Goal: Task Accomplishment & Management: Use online tool/utility

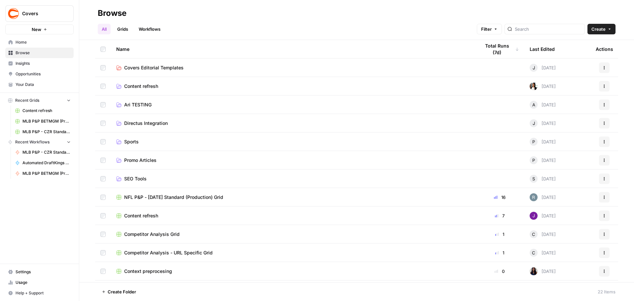
click at [36, 83] on span "Your Data" at bounding box center [43, 85] width 55 height 6
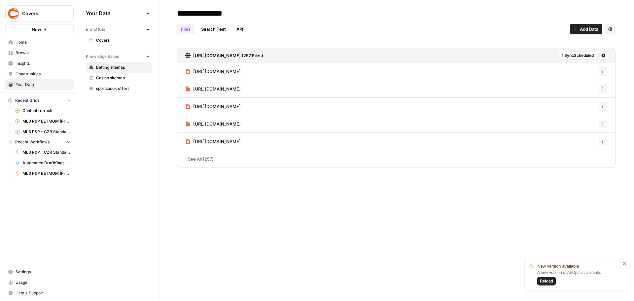
click at [26, 270] on span "Settings" at bounding box center [43, 272] width 55 height 6
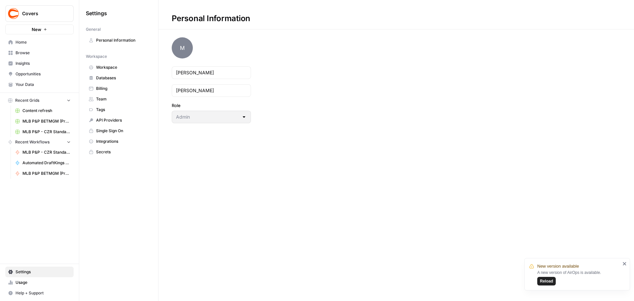
click at [113, 153] on span "Secrets" at bounding box center [122, 152] width 53 height 6
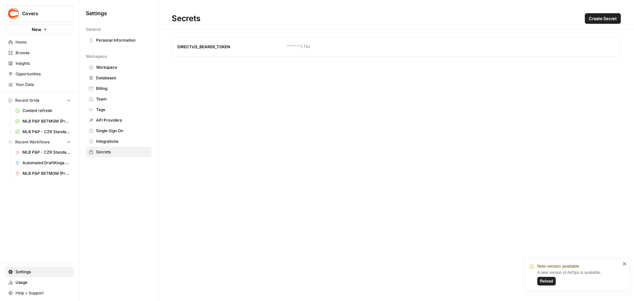
click at [113, 139] on span "Integrations" at bounding box center [122, 141] width 53 height 6
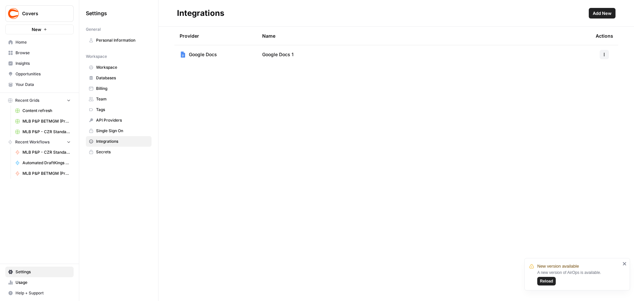
click at [102, 63] on link "Workspace" at bounding box center [119, 67] width 66 height 11
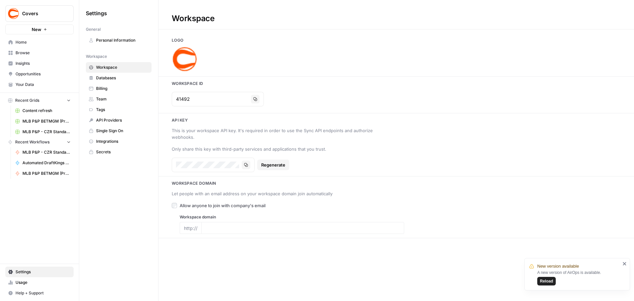
type input "[URL][DOMAIN_NAME]"
click at [107, 81] on span "Databases" at bounding box center [122, 78] width 53 height 6
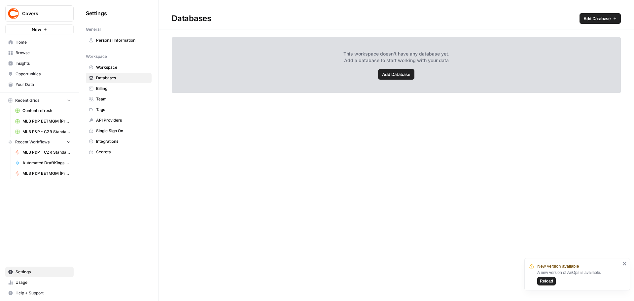
click at [102, 84] on link "Billing" at bounding box center [119, 88] width 66 height 11
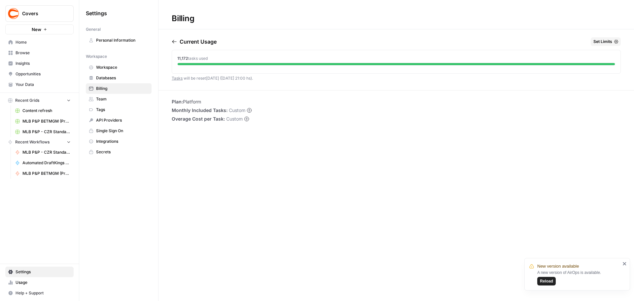
drag, startPoint x: 605, startPoint y: 40, endPoint x: 601, endPoint y: 44, distance: 5.2
click at [601, 44] on span "Set Limits" at bounding box center [603, 42] width 19 height 6
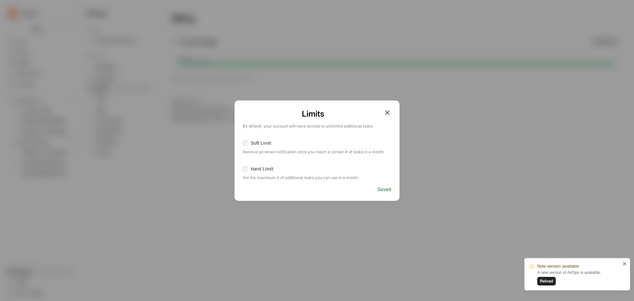
click at [389, 111] on icon "button" at bounding box center [387, 112] width 5 height 5
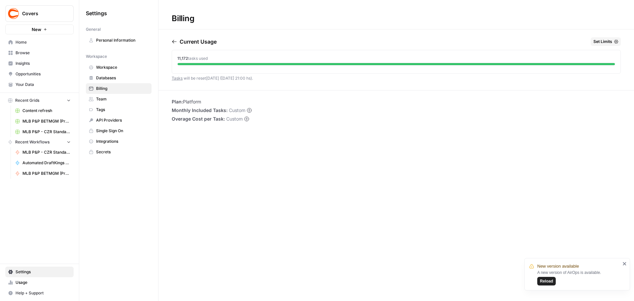
click at [135, 99] on span "Team" at bounding box center [122, 99] width 53 height 6
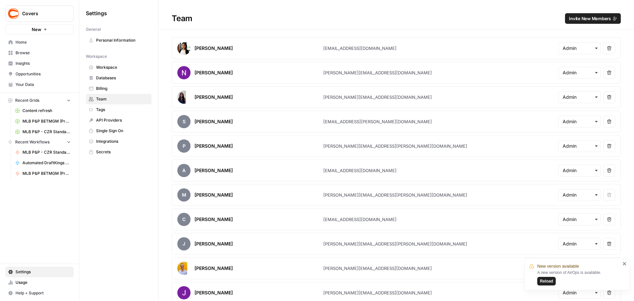
click at [120, 89] on span "Billing" at bounding box center [122, 89] width 53 height 6
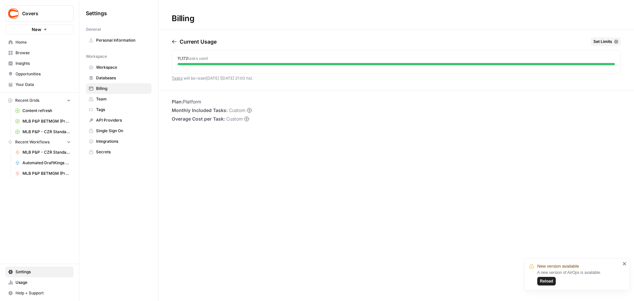
click at [107, 108] on span "Tags" at bounding box center [122, 110] width 53 height 6
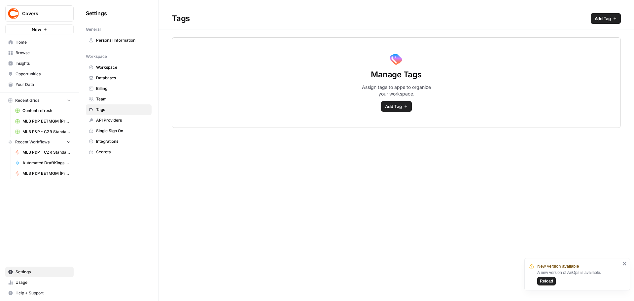
click at [115, 120] on span "API Providers" at bounding box center [122, 120] width 53 height 6
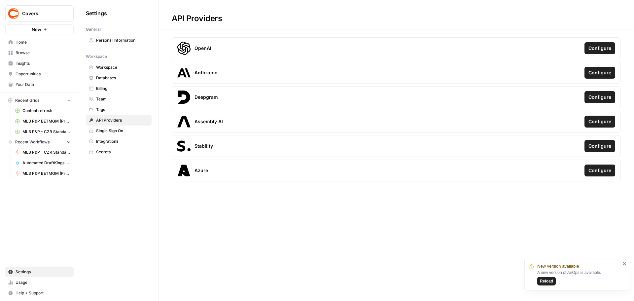
click at [116, 131] on span "Single Sign On" at bounding box center [122, 131] width 53 height 6
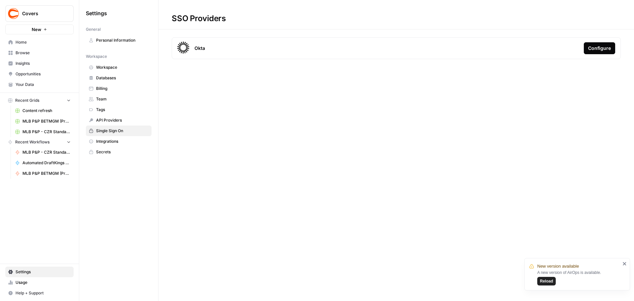
click at [319, 187] on div "SSO Providers Okta Configure" at bounding box center [397, 150] width 476 height 301
click at [624, 263] on icon "close" at bounding box center [625, 263] width 5 height 5
click at [111, 140] on span "Integrations" at bounding box center [122, 141] width 53 height 6
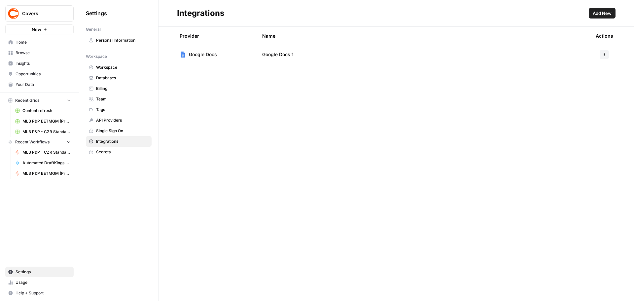
click at [109, 149] on link "Secrets" at bounding box center [119, 152] width 66 height 11
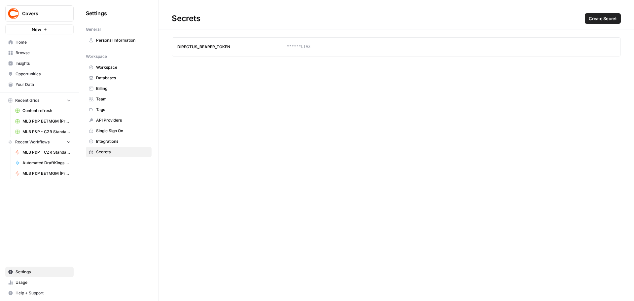
click at [105, 70] on span "Workspace" at bounding box center [122, 67] width 53 height 6
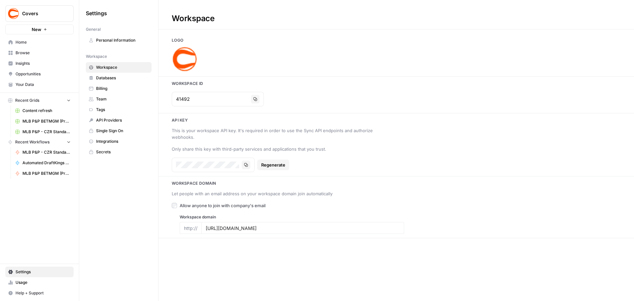
click at [98, 109] on span "Tags" at bounding box center [122, 110] width 53 height 6
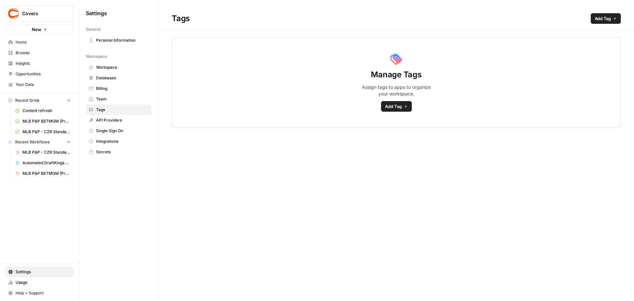
click at [104, 64] on link "Workspace" at bounding box center [119, 67] width 66 height 11
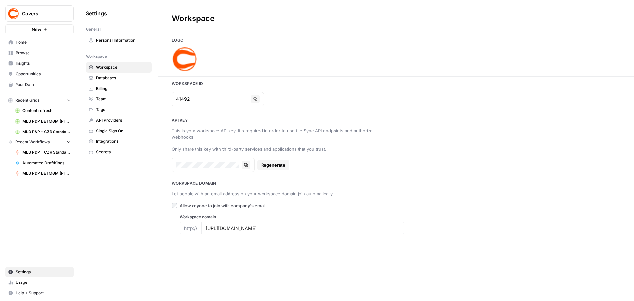
click at [27, 45] on link "Home" at bounding box center [39, 42] width 68 height 11
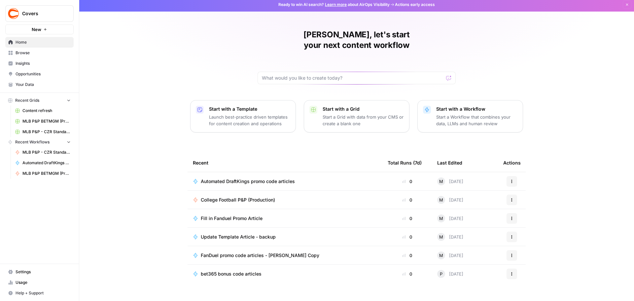
scroll to position [3, 0]
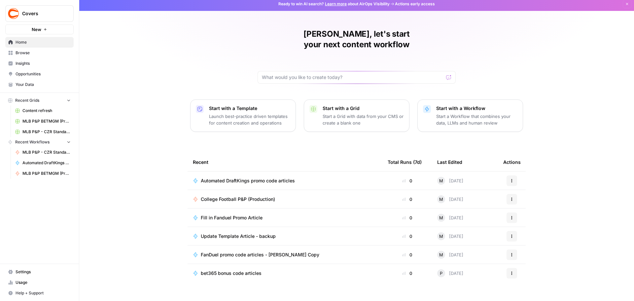
click at [317, 153] on div "Recent" at bounding box center [285, 162] width 184 height 18
drag, startPoint x: 261, startPoint y: 28, endPoint x: 473, endPoint y: 34, distance: 211.9
click at [473, 34] on div "[PERSON_NAME], let's start your next content workflow Start with a Template Lau…" at bounding box center [356, 154] width 555 height 315
click at [461, 35] on div "[PERSON_NAME], let's start your next content workflow Start with a Template Lau…" at bounding box center [356, 154] width 555 height 315
click at [443, 36] on div "[PERSON_NAME], let's start your next content workflow" at bounding box center [357, 56] width 198 height 55
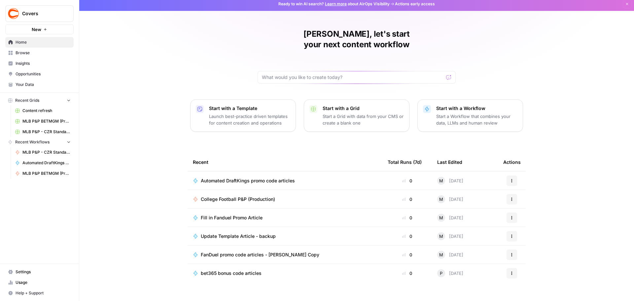
click at [431, 33] on h1 "[PERSON_NAME], let's start your next content workflow" at bounding box center [357, 39] width 198 height 21
click at [134, 170] on div "[PERSON_NAME], let's start your next content workflow Start with a Template Lau…" at bounding box center [356, 154] width 555 height 315
click at [177, 171] on div "[PERSON_NAME], let's start your next content workflow Start with a Template Lau…" at bounding box center [356, 154] width 555 height 315
click at [257, 177] on span "Automated DraftKings promo code articles" at bounding box center [248, 180] width 94 height 7
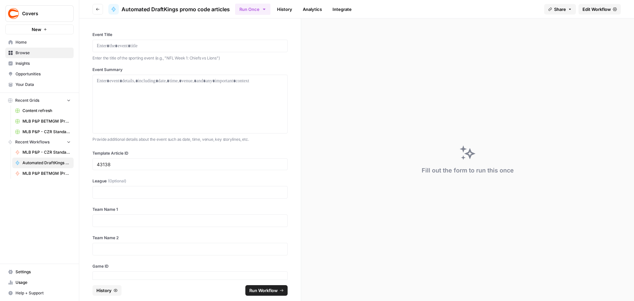
click at [95, 11] on button "Go back" at bounding box center [98, 9] width 11 height 11
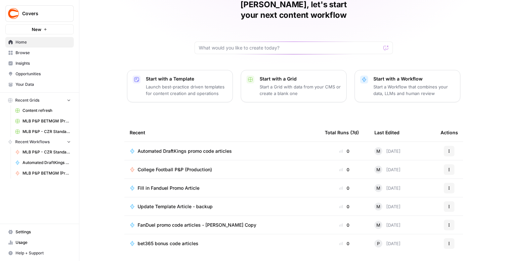
scroll to position [42, 0]
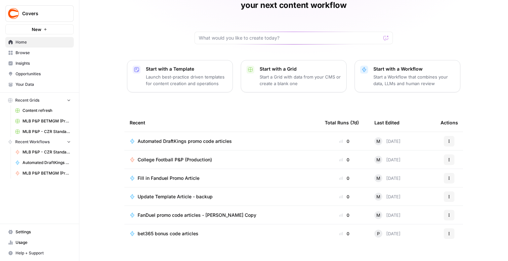
click at [20, 40] on span "Home" at bounding box center [43, 42] width 55 height 6
click at [33, 55] on span "Browse" at bounding box center [43, 53] width 55 height 6
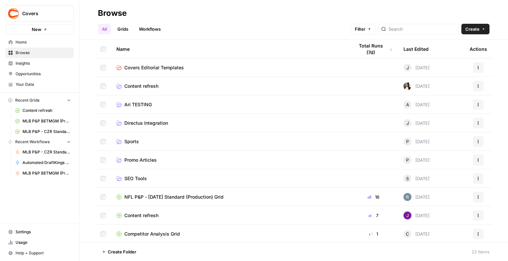
click at [156, 163] on span "Promo Articles" at bounding box center [140, 160] width 32 height 7
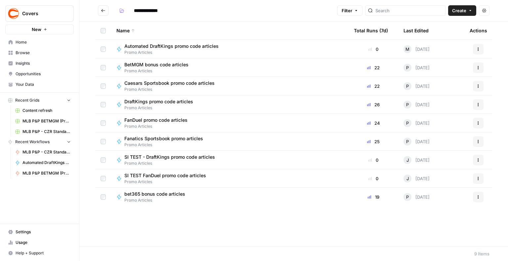
click at [251, 105] on div "DraftKings promo code articles Promo Articles" at bounding box center [229, 104] width 227 height 13
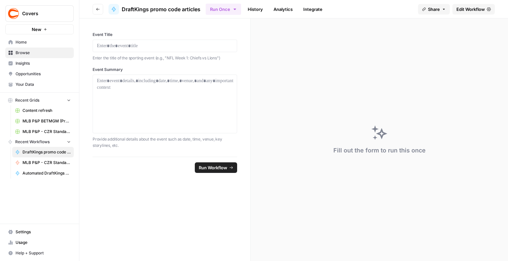
click at [217, 168] on span "Run Workflow" at bounding box center [213, 168] width 28 height 7
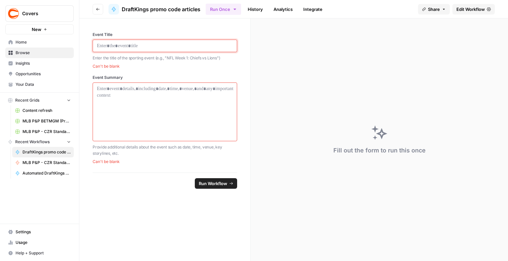
click at [162, 49] on p at bounding box center [165, 46] width 136 height 7
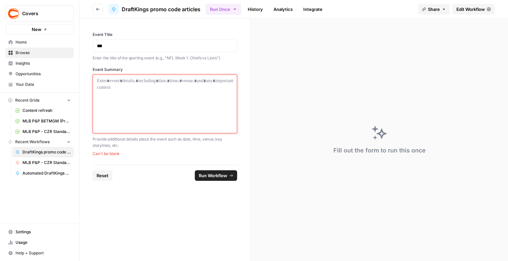
click at [165, 110] on div at bounding box center [165, 104] width 136 height 53
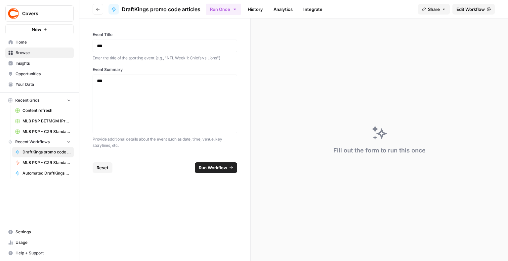
click at [210, 167] on span "Run Workflow" at bounding box center [213, 168] width 28 height 7
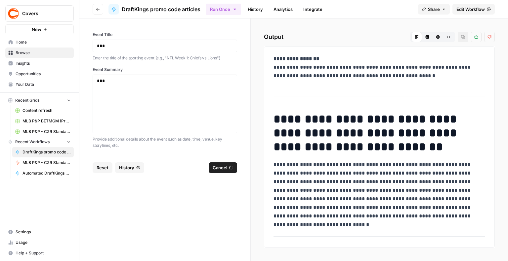
click at [347, 25] on div "**********" at bounding box center [378, 140] width 257 height 243
click at [463, 10] on span "Edit Workflow" at bounding box center [470, 9] width 28 height 7
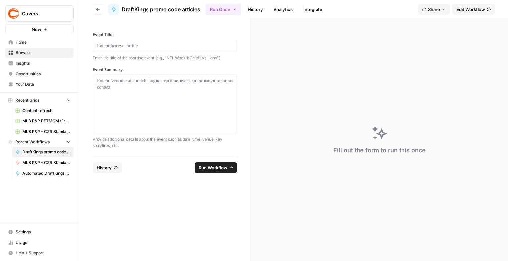
click at [237, 8] on icon "button" at bounding box center [234, 9] width 5 height 5
click at [235, 8] on icon "button" at bounding box center [234, 9] width 5 height 5
click at [111, 168] on span "History" at bounding box center [103, 168] width 15 height 7
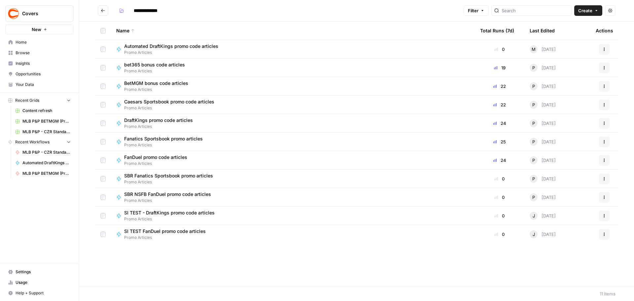
click at [192, 67] on div "bet365 bonus code articles Promo Articles" at bounding box center [293, 67] width 354 height 13
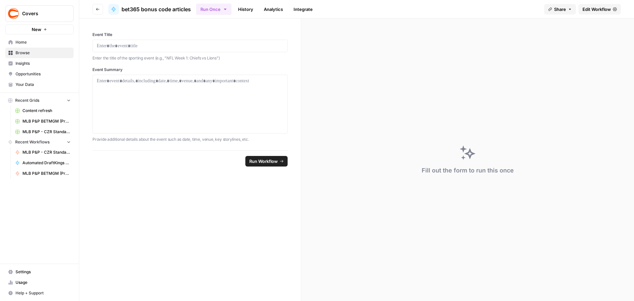
click at [96, 10] on icon "button" at bounding box center [98, 9] width 4 height 4
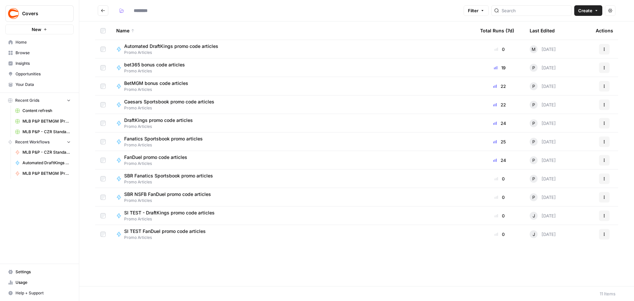
type input "**********"
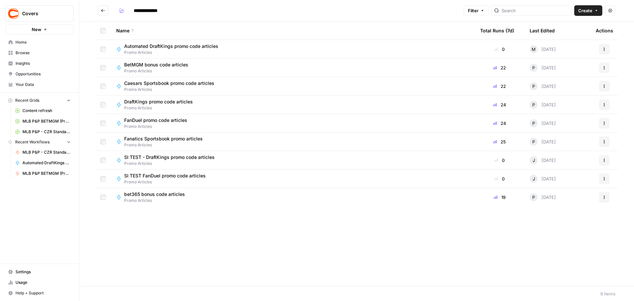
click at [147, 239] on div "Name Total Runs (7d) Last Edited Actions Automated DraftKings promo code articl…" at bounding box center [356, 153] width 555 height 265
click at [196, 252] on div "Name Total Runs (7d) Last Edited Actions Automated DraftKings promo code articl…" at bounding box center [356, 151] width 555 height 261
click at [160, 62] on span "BetMGM bonus code articles" at bounding box center [156, 64] width 64 height 7
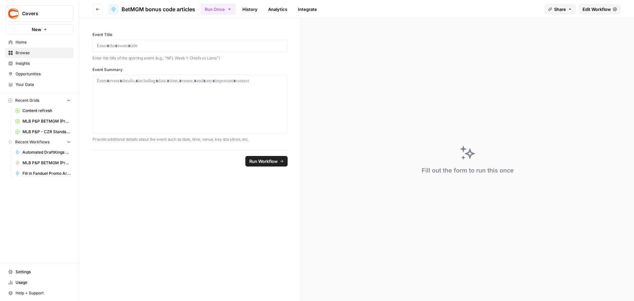
click at [605, 9] on span "Edit Workflow" at bounding box center [597, 9] width 28 height 7
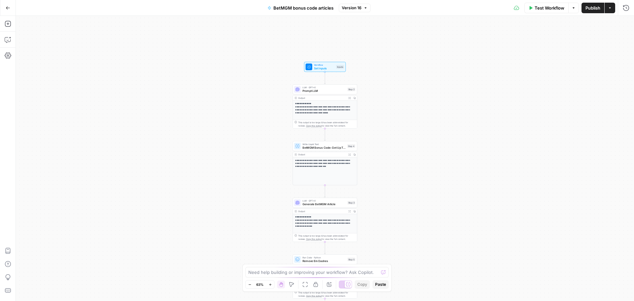
click at [159, 140] on div "**********" at bounding box center [325, 158] width 619 height 285
click at [184, 80] on div "**********" at bounding box center [325, 158] width 619 height 285
click at [319, 149] on span "BetMGM Bonus Code: Get Up To $1500 Bonus Bets Back for {{ event_title }}" at bounding box center [324, 147] width 43 height 4
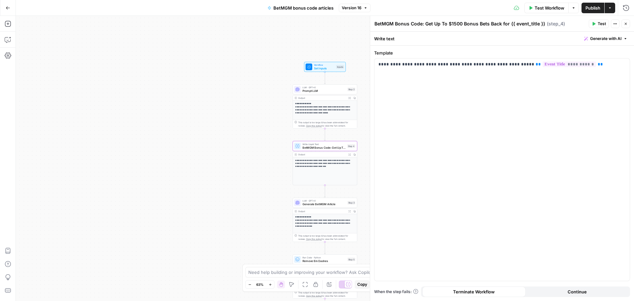
click at [629, 24] on button "Close" at bounding box center [626, 23] width 9 height 9
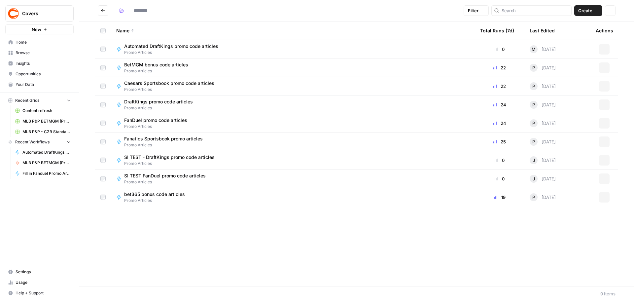
type input "**********"
click at [270, 238] on div "Name Total Runs (7d) Last Edited Actions Automated DraftKings promo code articl…" at bounding box center [356, 153] width 555 height 265
click at [173, 233] on div "Name Total Runs (7d) Last Edited Actions Automated DraftKings promo code articl…" at bounding box center [356, 153] width 555 height 265
click at [227, 242] on div "Name Total Runs (7d) Last Edited Actions Automated DraftKings promo code articl…" at bounding box center [356, 153] width 555 height 265
click at [206, 48] on span "Automated DraftKings promo code articles" at bounding box center [171, 46] width 94 height 7
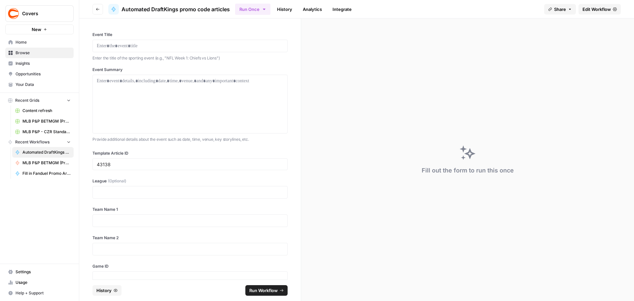
click at [606, 10] on span "Edit Workflow" at bounding box center [597, 9] width 28 height 7
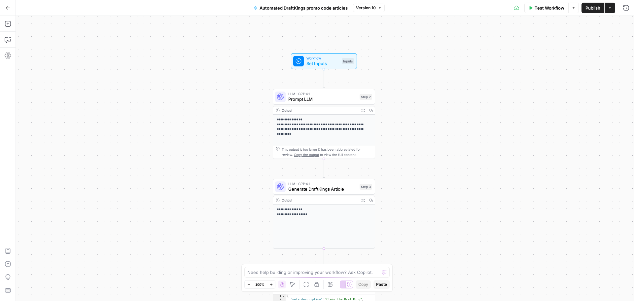
drag, startPoint x: 297, startPoint y: 148, endPoint x: 231, endPoint y: 208, distance: 89.6
click at [231, 208] on div "**********" at bounding box center [325, 158] width 619 height 285
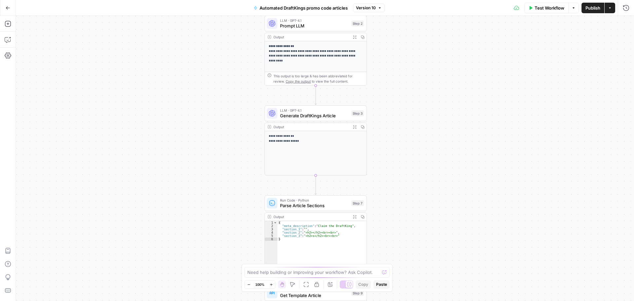
drag, startPoint x: 222, startPoint y: 197, endPoint x: 214, endPoint y: 101, distance: 95.8
click at [214, 101] on div "**********" at bounding box center [325, 158] width 619 height 285
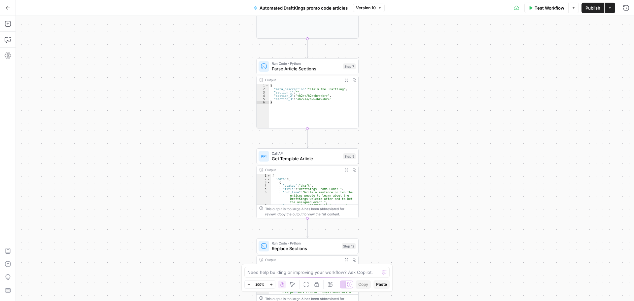
drag, startPoint x: 213, startPoint y: 232, endPoint x: 209, endPoint y: 124, distance: 108.2
click at [209, 124] on div "**********" at bounding box center [325, 158] width 619 height 285
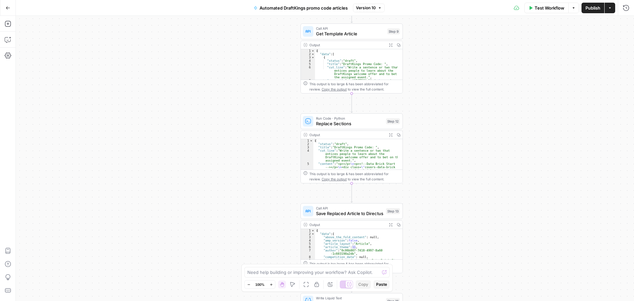
drag, startPoint x: 229, startPoint y: 193, endPoint x: 272, endPoint y: 68, distance: 131.6
click at [272, 68] on div "**********" at bounding box center [325, 158] width 619 height 285
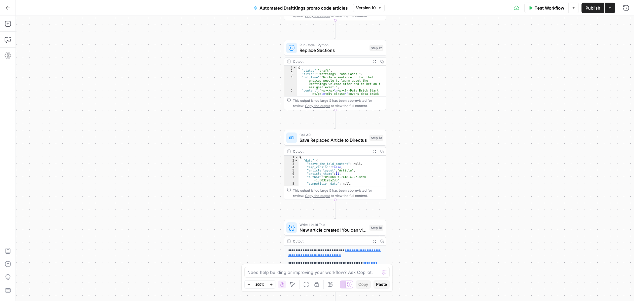
drag, startPoint x: 243, startPoint y: 159, endPoint x: 219, endPoint y: 73, distance: 89.6
click at [219, 73] on div "**********" at bounding box center [325, 158] width 619 height 285
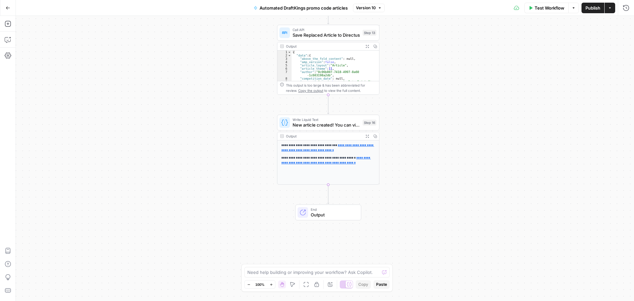
drag, startPoint x: 195, startPoint y: 159, endPoint x: 197, endPoint y: 91, distance: 68.1
click at [197, 91] on div "**********" at bounding box center [325, 158] width 619 height 285
